Goal: Information Seeking & Learning: Learn about a topic

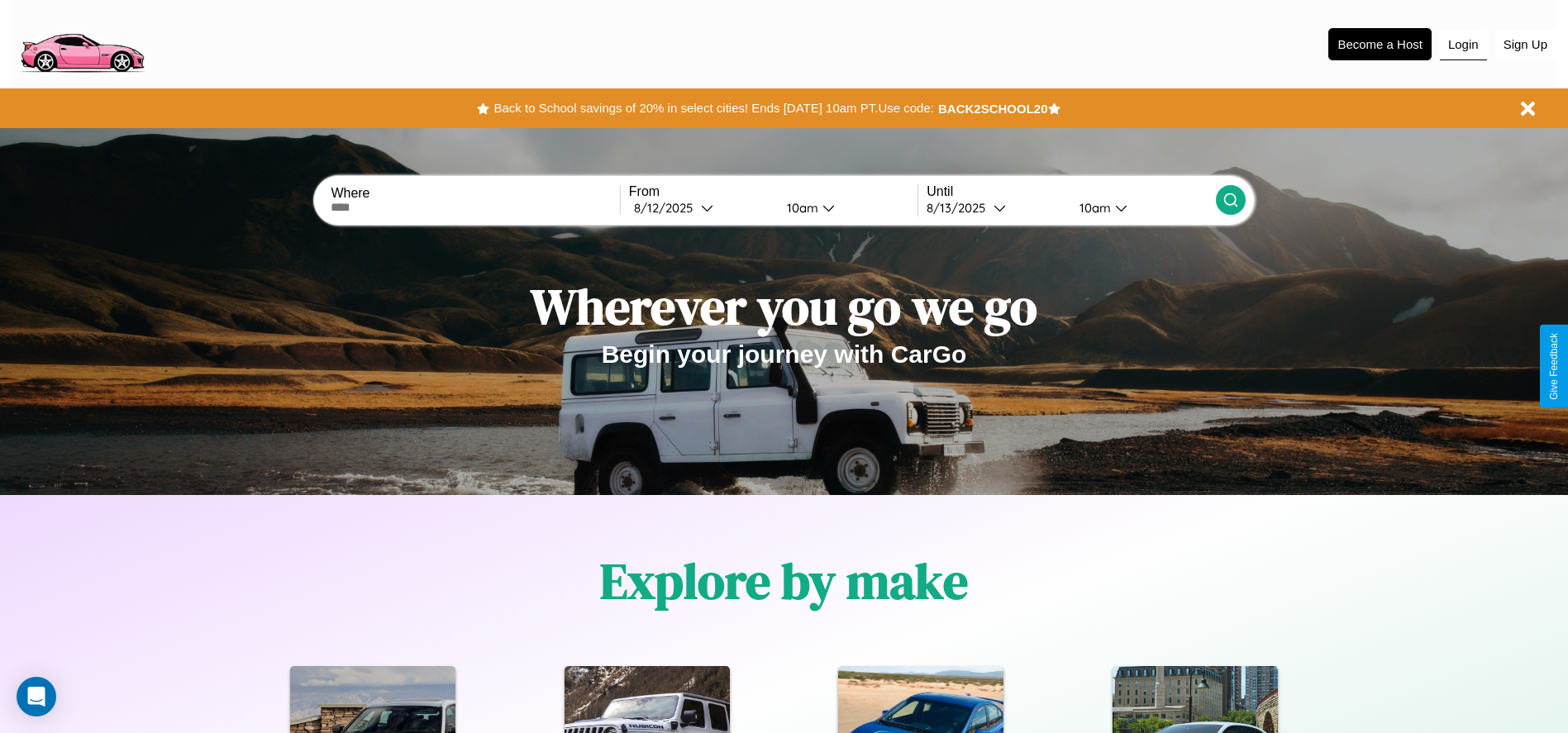
click at [1463, 44] on button "Login" at bounding box center [1463, 45] width 48 height 31
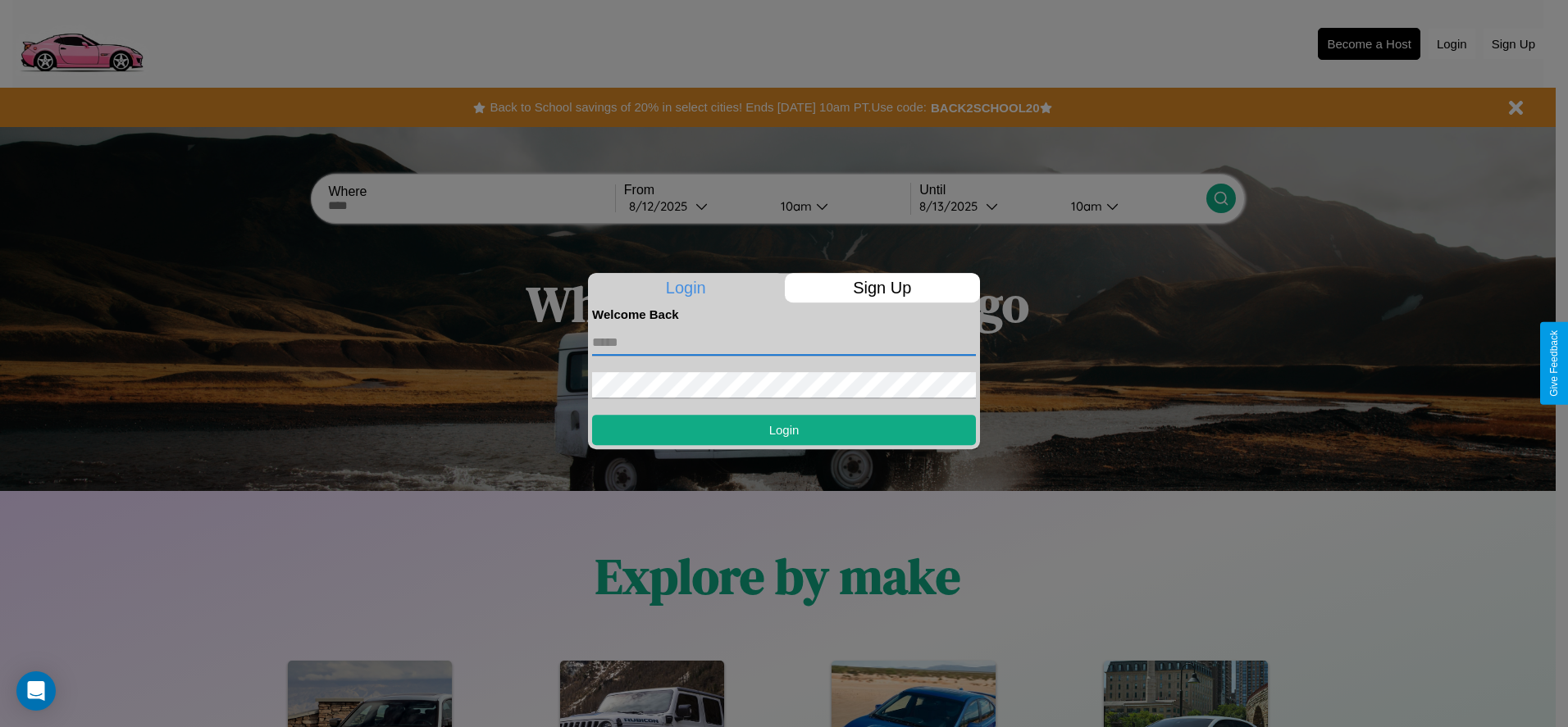
click at [784, 341] on input "text" at bounding box center [783, 342] width 384 height 26
type input "**********"
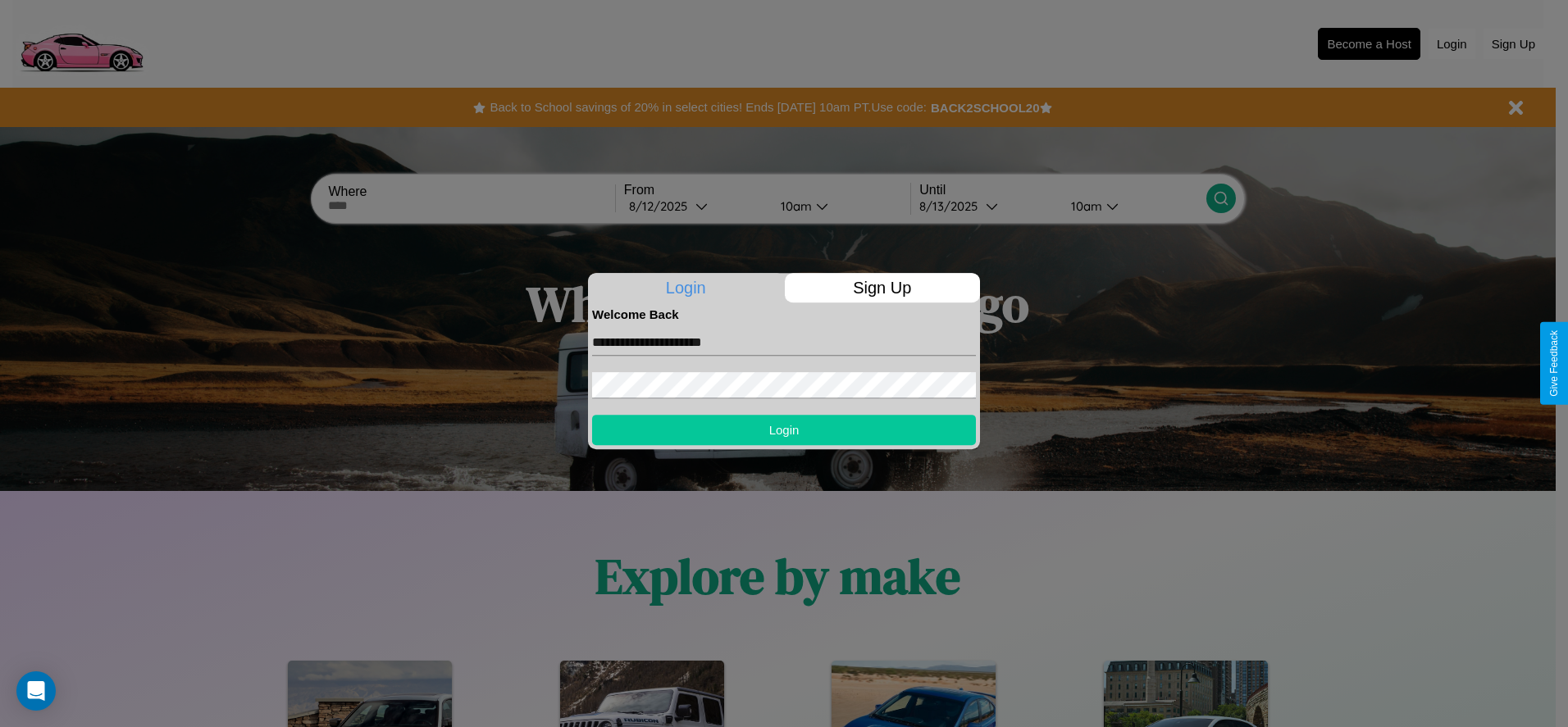
click at [784, 430] on button "Login" at bounding box center [783, 430] width 384 height 31
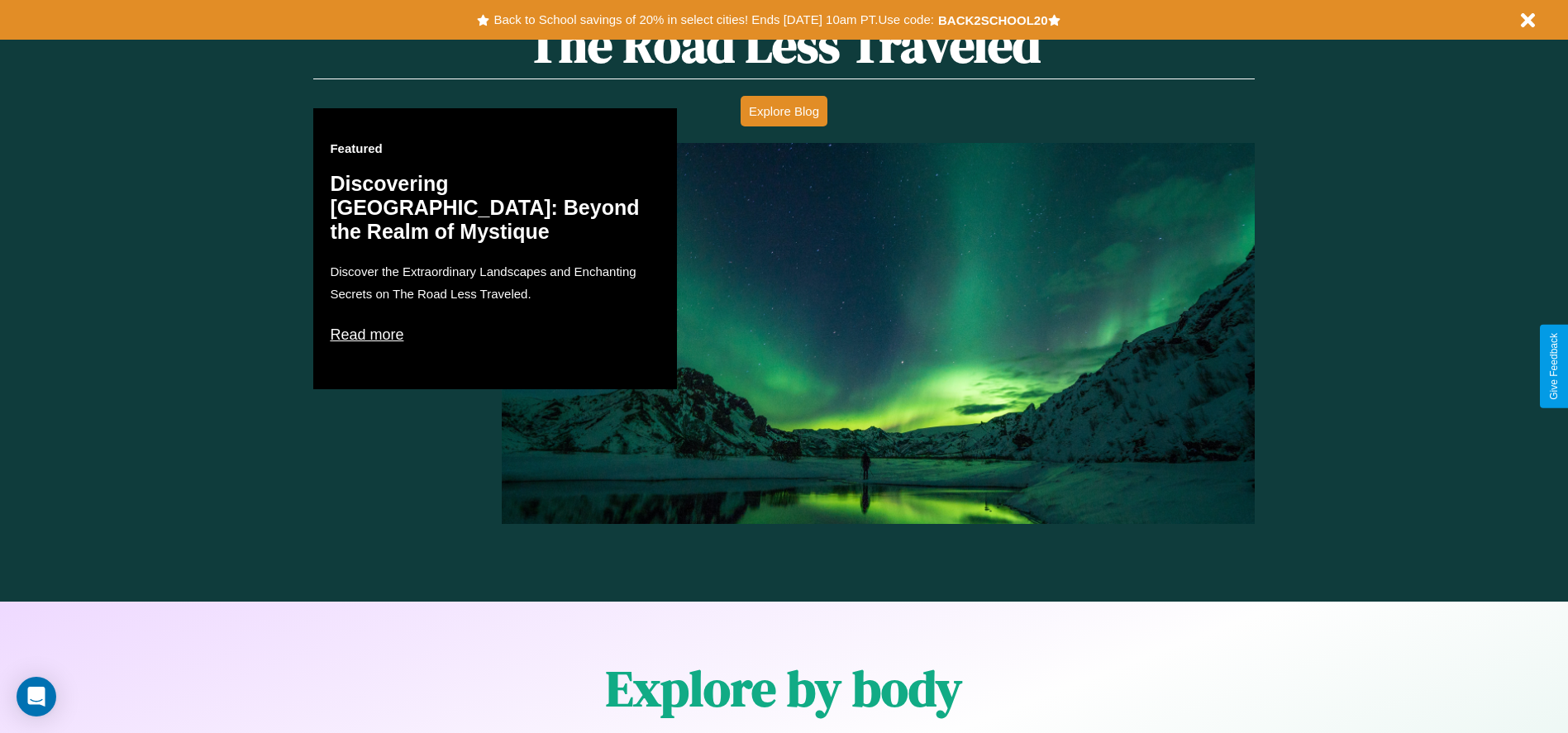
scroll to position [2372, 0]
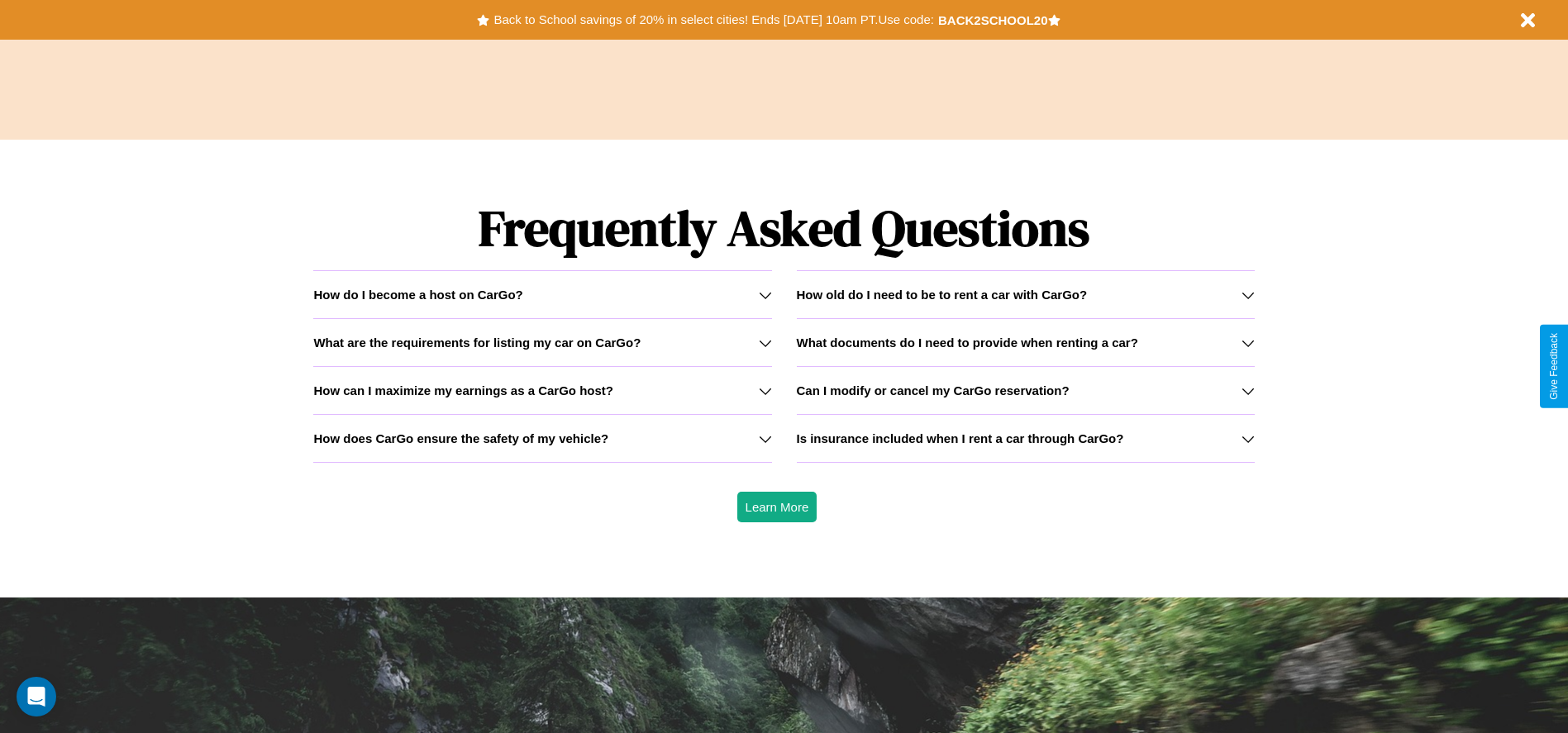
click at [765, 390] on icon at bounding box center [766, 391] width 14 height 14
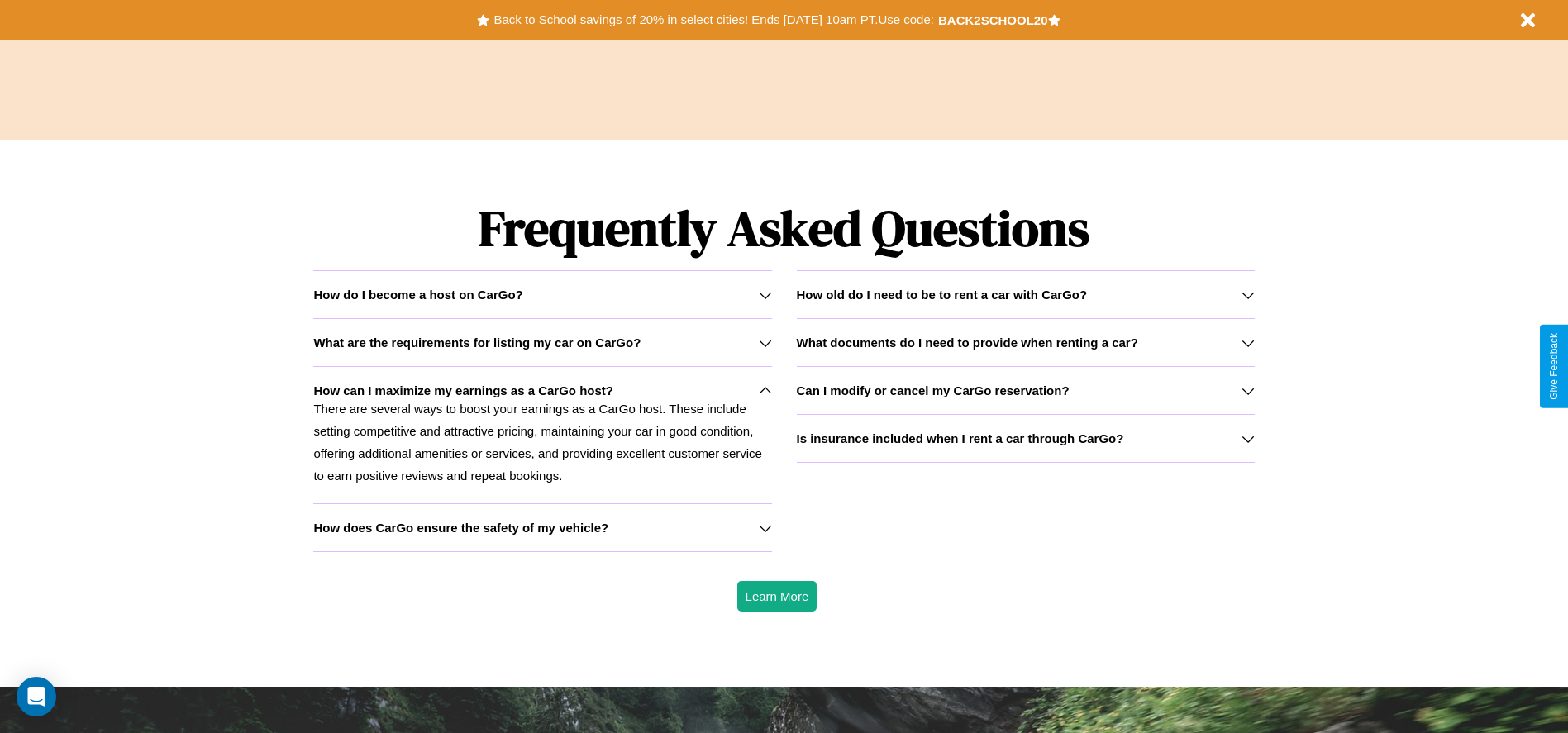
click at [1025, 390] on h3 "Can I modify or cancel my CarGo reservation?" at bounding box center [933, 391] width 272 height 14
click at [1025, 342] on h3 "What documents do I need to provide when renting a car?" at bounding box center [968, 342] width 341 height 14
click at [1025, 438] on h3 "Is insurance included when I rent a car through CarGo?" at bounding box center [961, 438] width 328 height 14
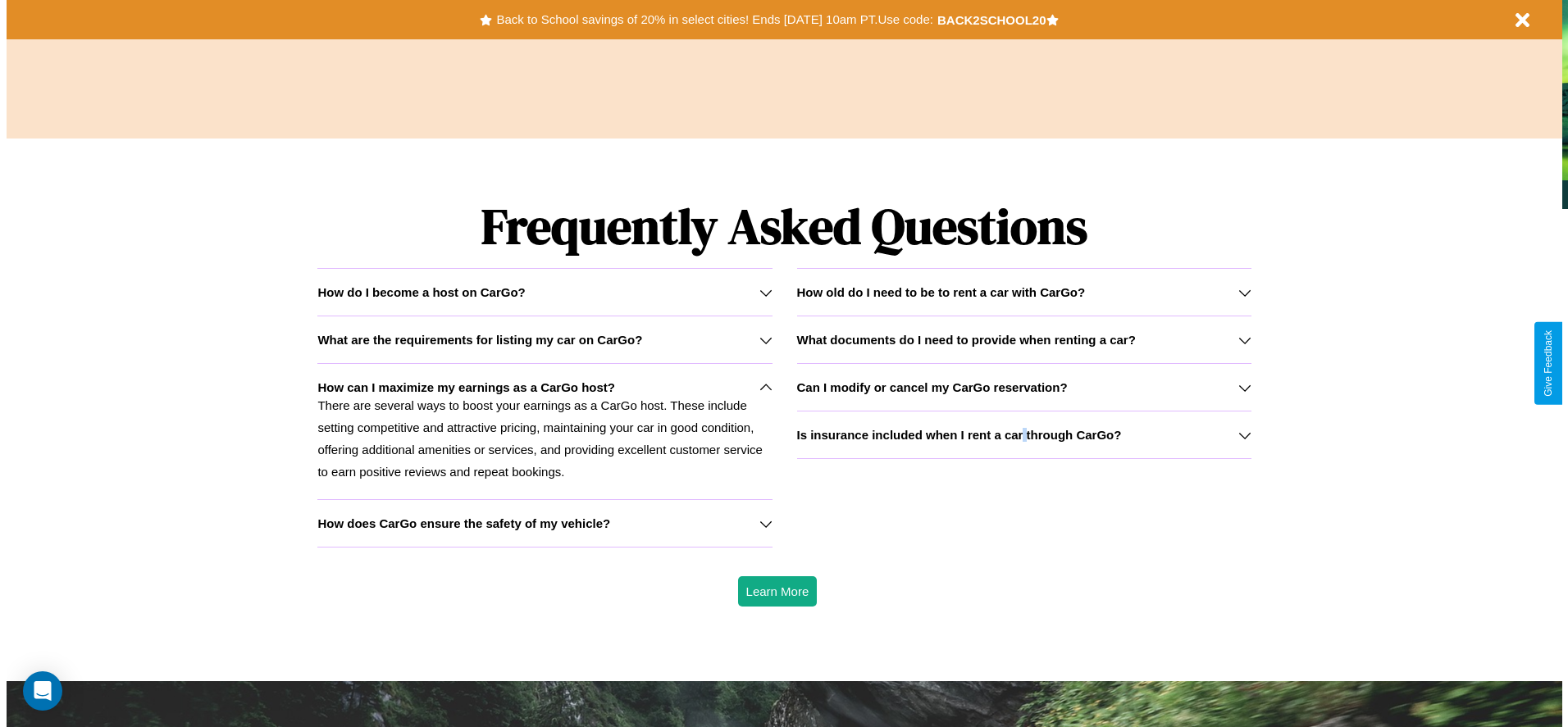
scroll to position [0, 0]
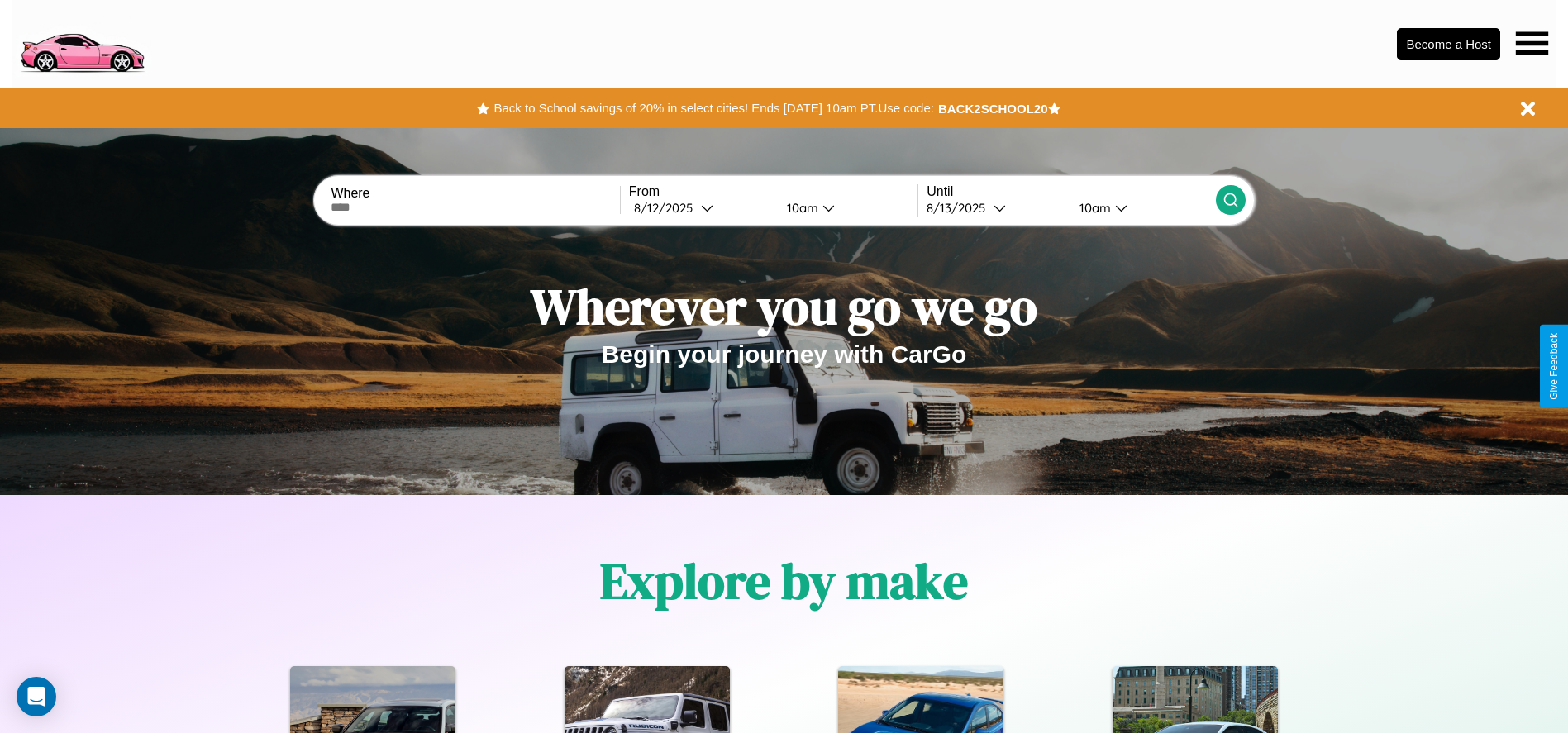
click at [1532, 43] on icon at bounding box center [1531, 43] width 32 height 23
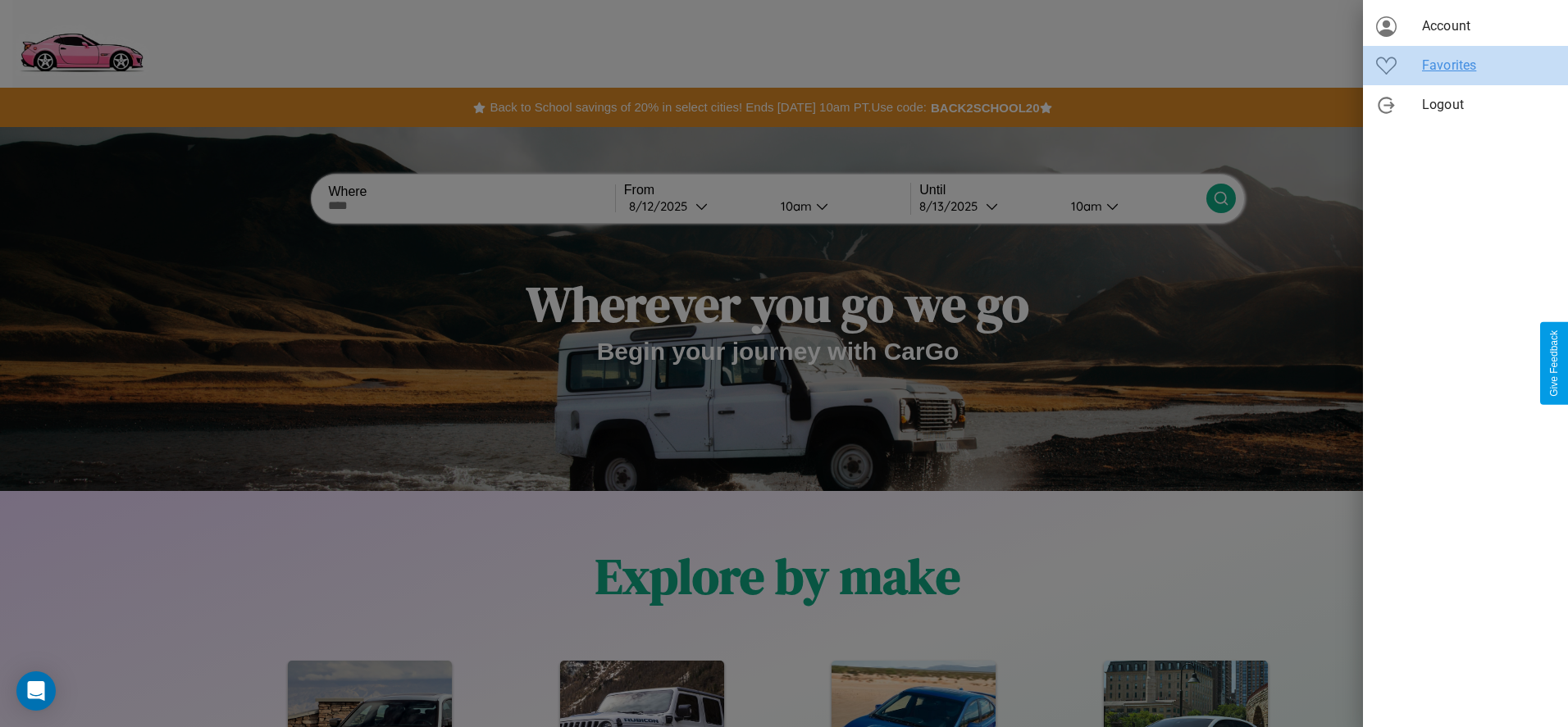
click at [1465, 65] on span "Favorites" at bounding box center [1488, 65] width 133 height 19
